Goal: Task Accomplishment & Management: Complete application form

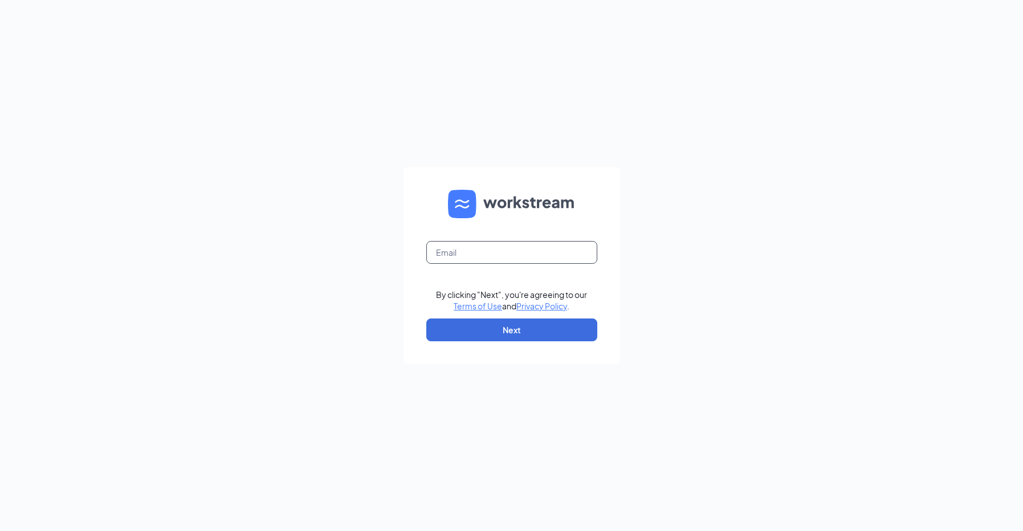
click at [513, 250] on input "text" at bounding box center [511, 252] width 171 height 23
type input "[EMAIL_ADDRESS][DOMAIN_NAME]"
click at [526, 337] on button "Next" at bounding box center [511, 330] width 171 height 23
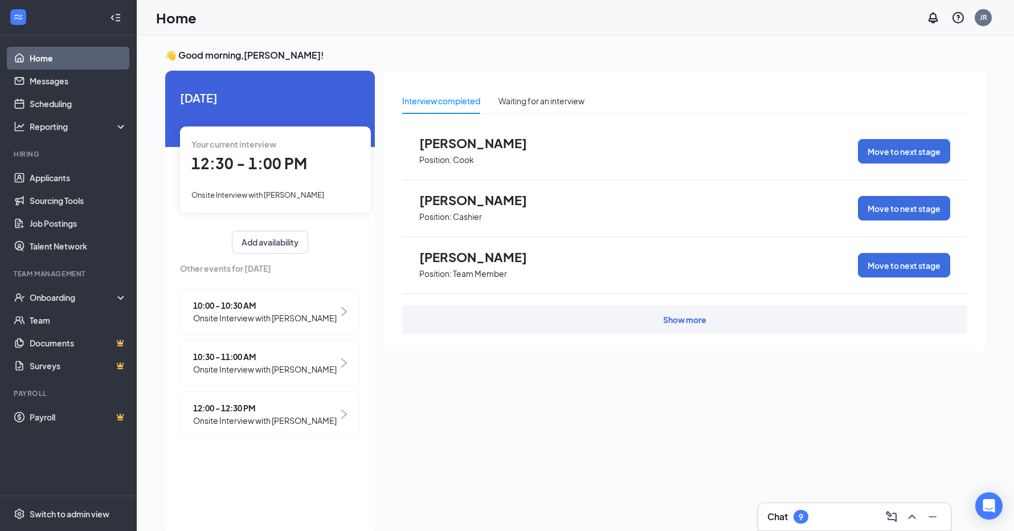
click at [307, 200] on div "Onsite Interview with [PERSON_NAME]" at bounding box center [275, 194] width 168 height 13
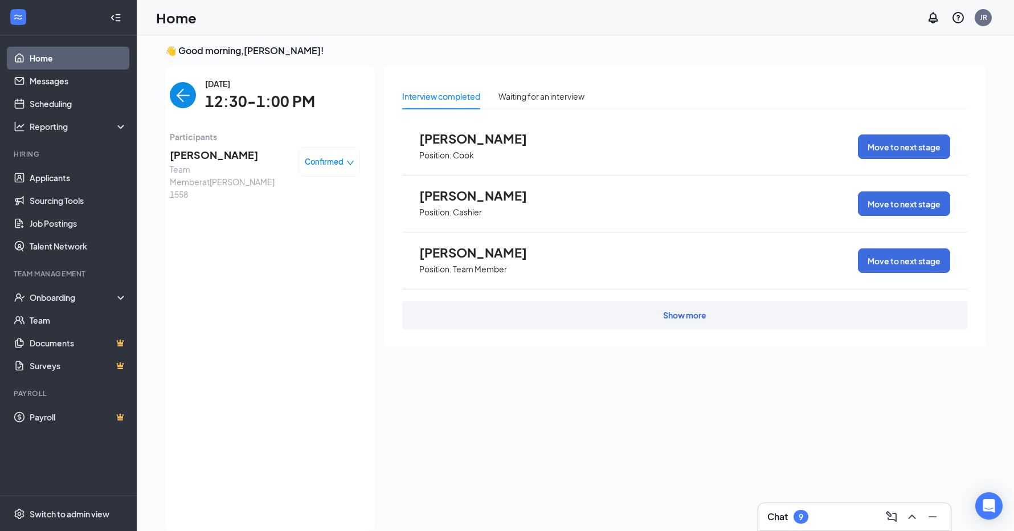
click at [342, 160] on span "Confirmed" at bounding box center [324, 161] width 39 height 11
click at [322, 216] on span "Mark complete" at bounding box center [295, 213] width 57 height 13
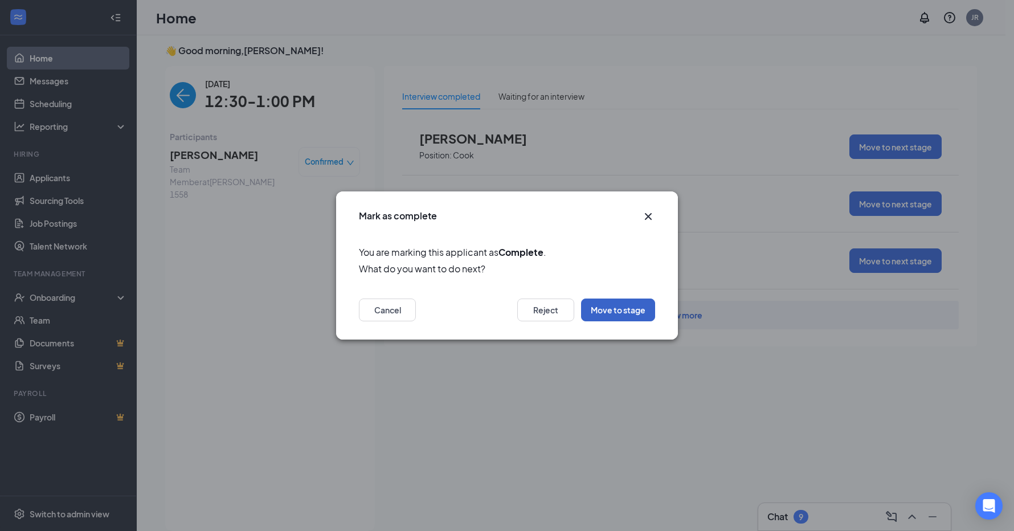
click at [622, 308] on button "Move to stage" at bounding box center [618, 310] width 74 height 23
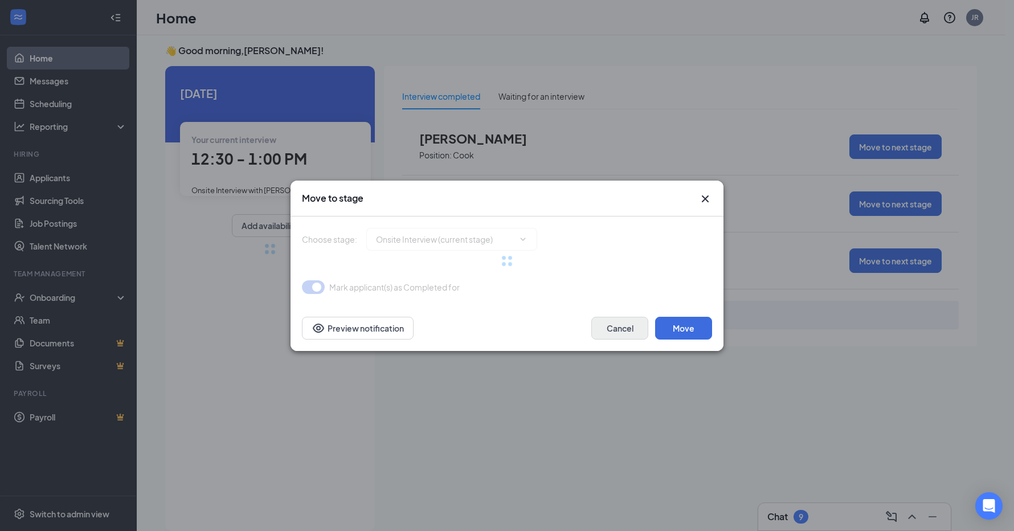
type input "Hiring Complete (final stage)"
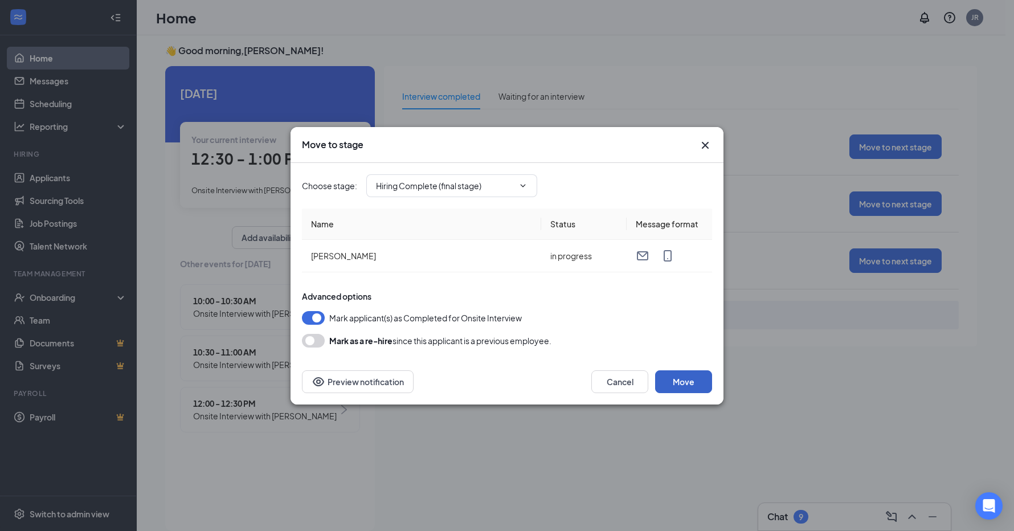
click at [699, 386] on button "Move" at bounding box center [683, 381] width 57 height 23
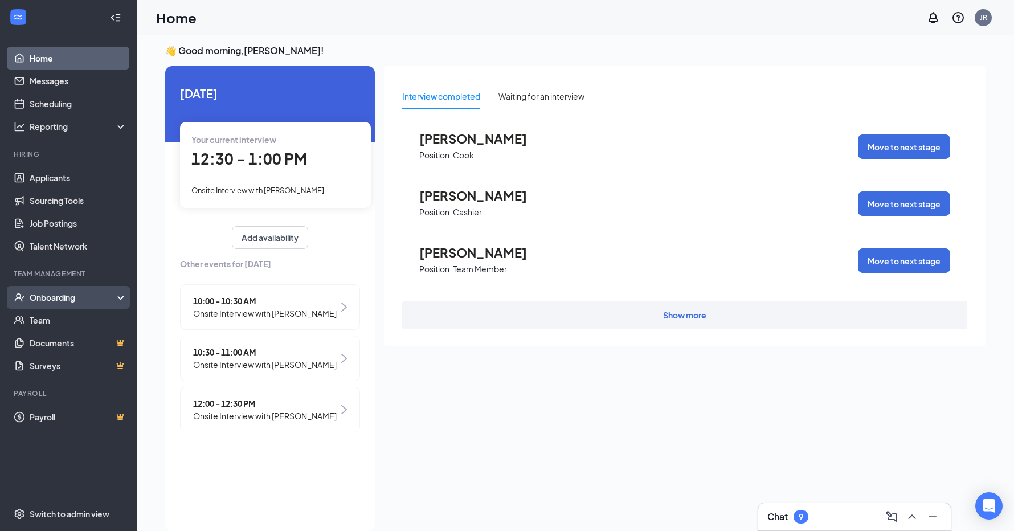
click at [70, 300] on div "Onboarding" at bounding box center [74, 297] width 88 height 11
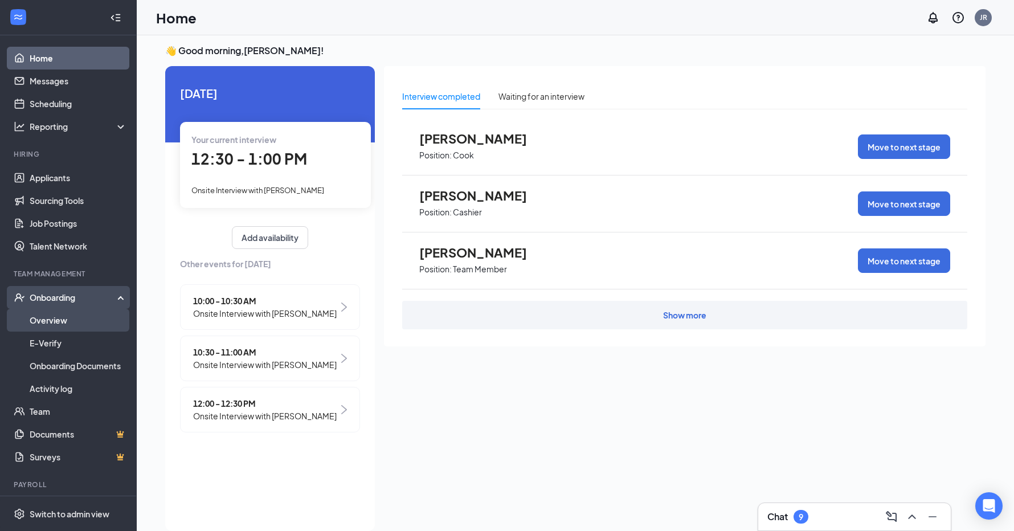
click at [59, 317] on link "Overview" at bounding box center [78, 320] width 97 height 23
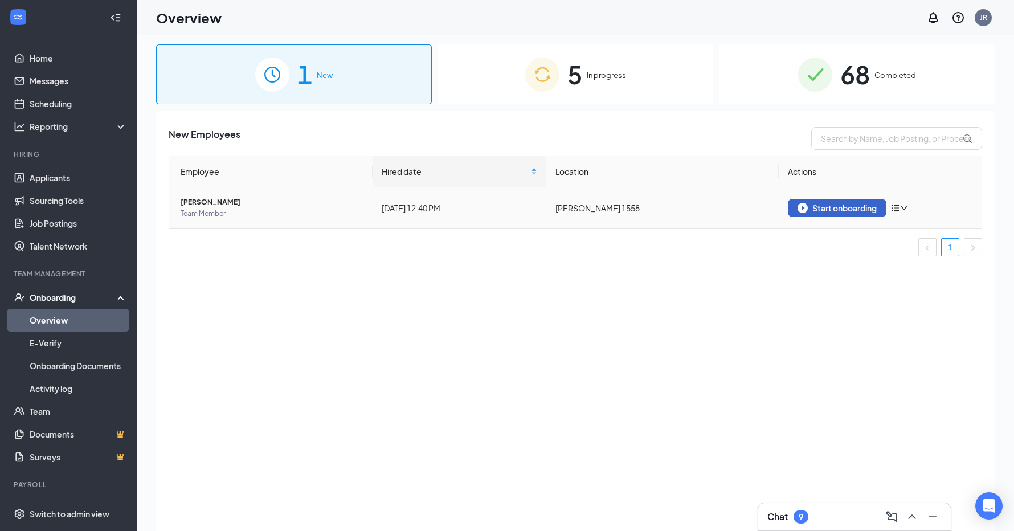
click at [859, 209] on div "Start onboarding" at bounding box center [837, 208] width 79 height 10
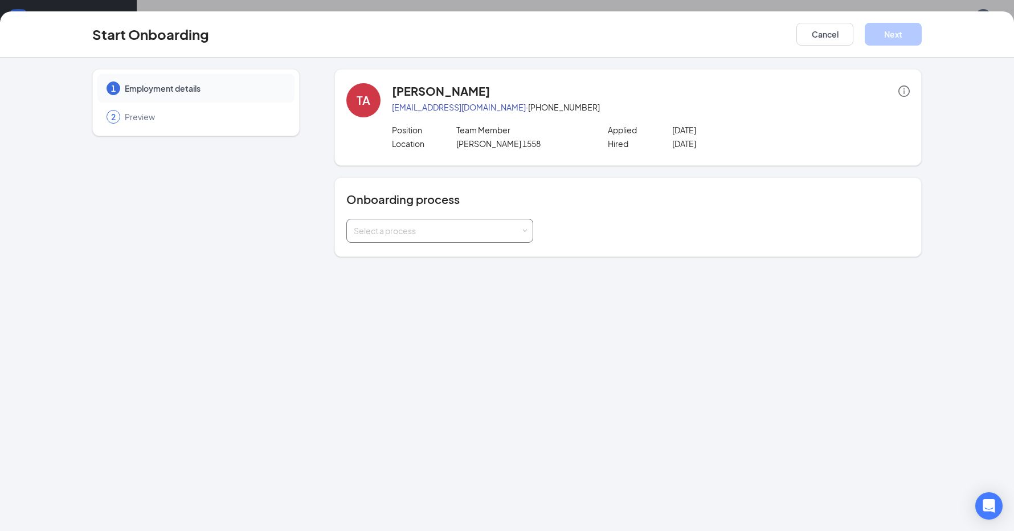
click at [474, 229] on div "Select a process" at bounding box center [437, 230] width 167 height 11
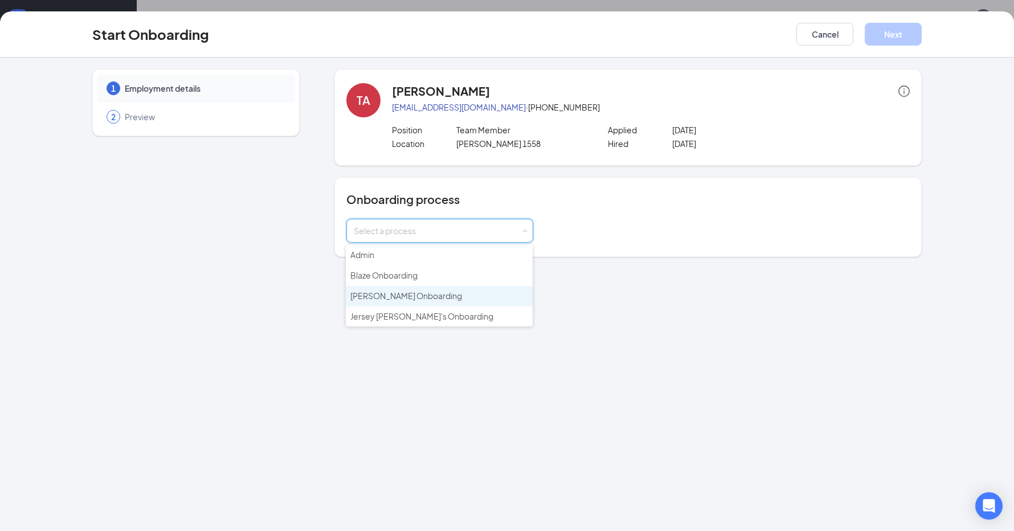
click at [418, 299] on span "Hardee's Onboarding" at bounding box center [406, 296] width 112 height 10
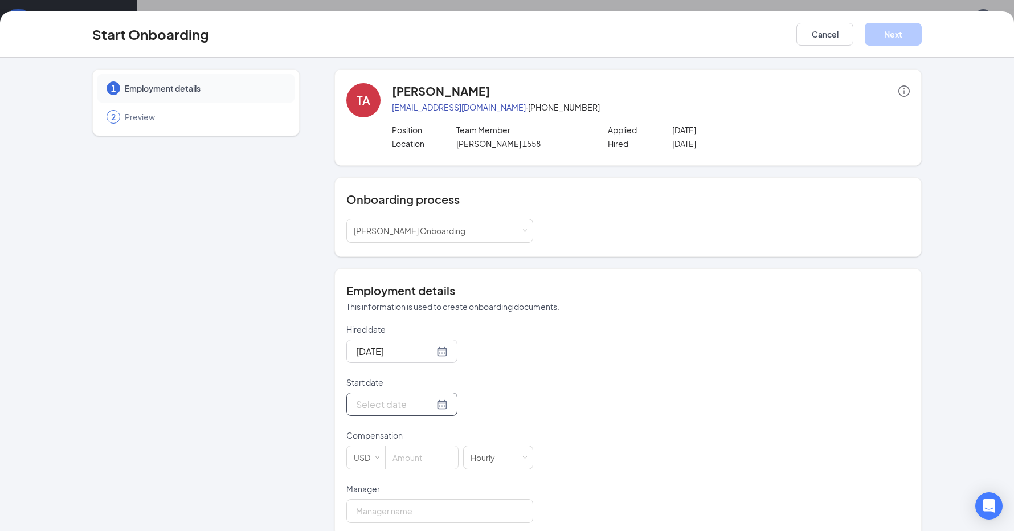
click at [421, 411] on div at bounding box center [402, 404] width 92 height 14
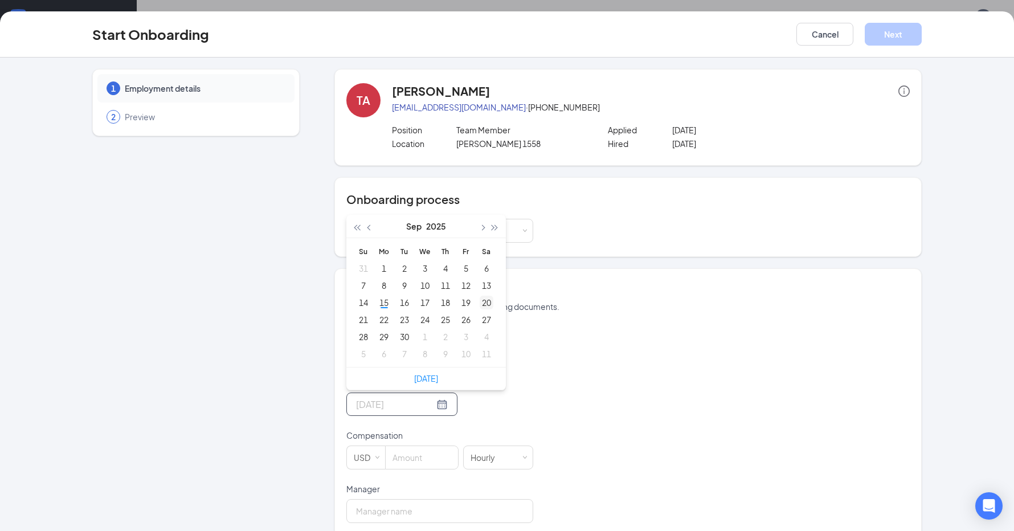
type input "Sep 20, 2025"
type input "Sep 19, 2025"
click at [463, 300] on div "19" at bounding box center [466, 303] width 14 height 14
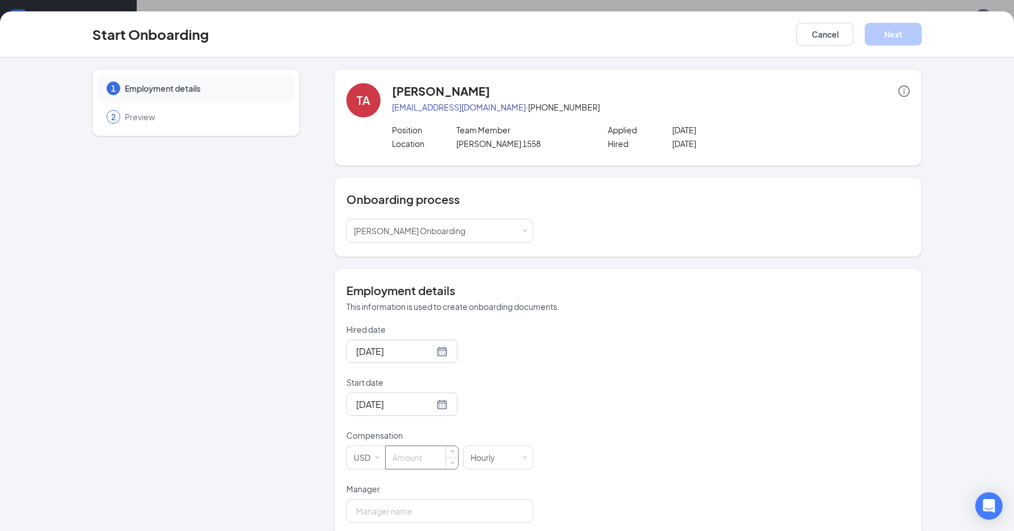
click at [427, 456] on input at bounding box center [422, 457] width 72 height 23
type input "10"
click at [380, 512] on input "Manager" at bounding box center [439, 511] width 187 height 24
type input "Jose Rivera"
click at [882, 32] on button "Next" at bounding box center [893, 34] width 57 height 23
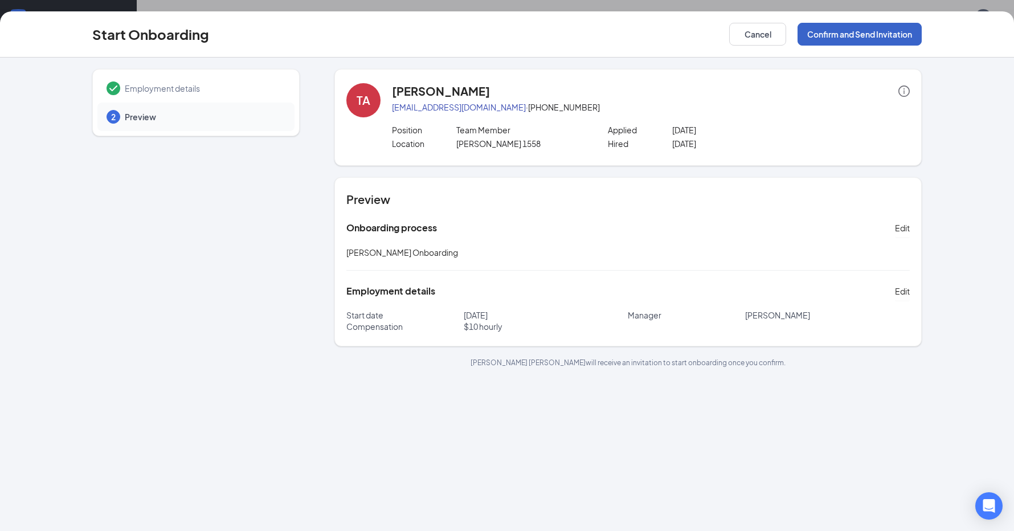
click at [883, 32] on button "Confirm and Send Invitation" at bounding box center [860, 34] width 124 height 23
